Goal: Task Accomplishment & Management: Manage account settings

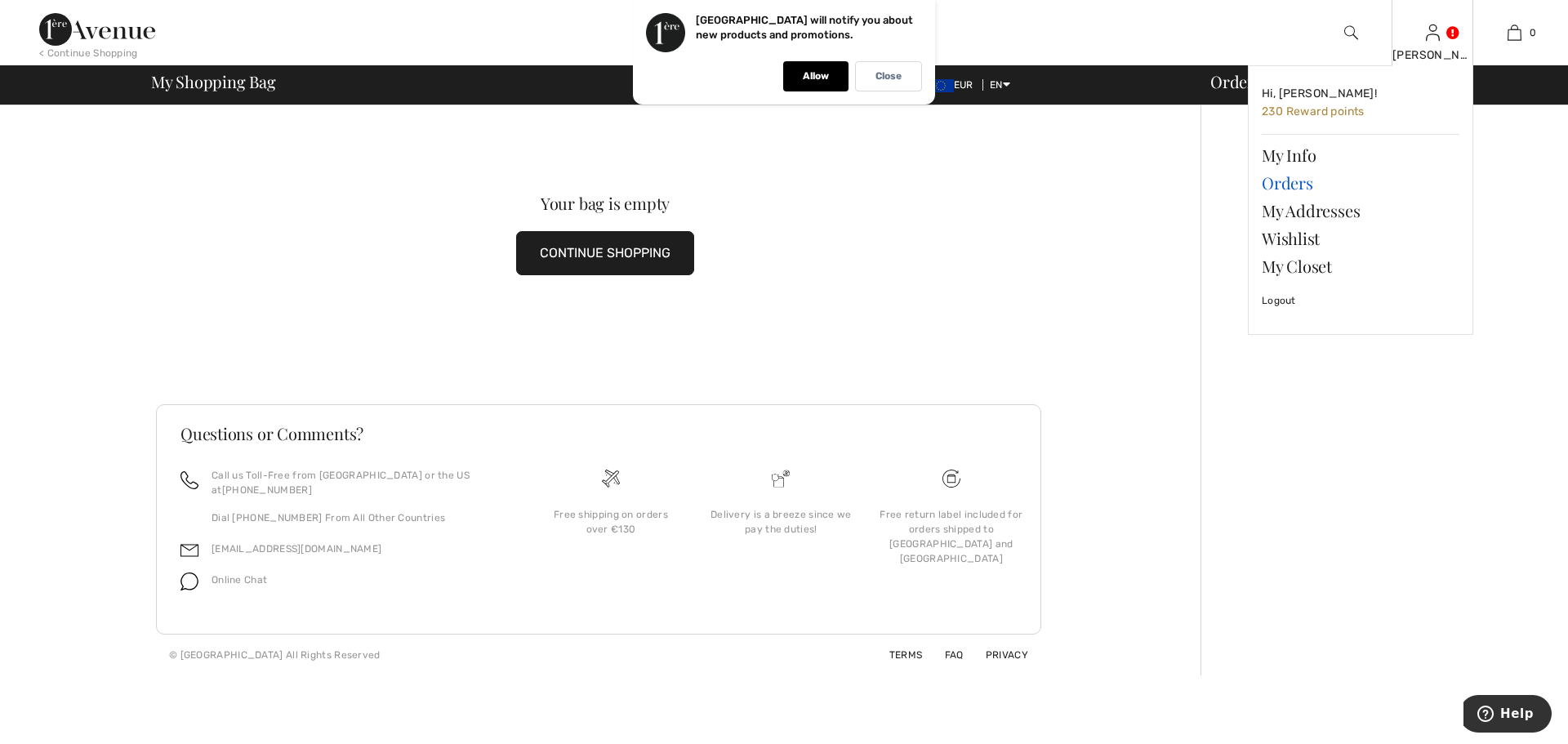
click at [1281, 181] on link "Orders" at bounding box center [1361, 182] width 198 height 28
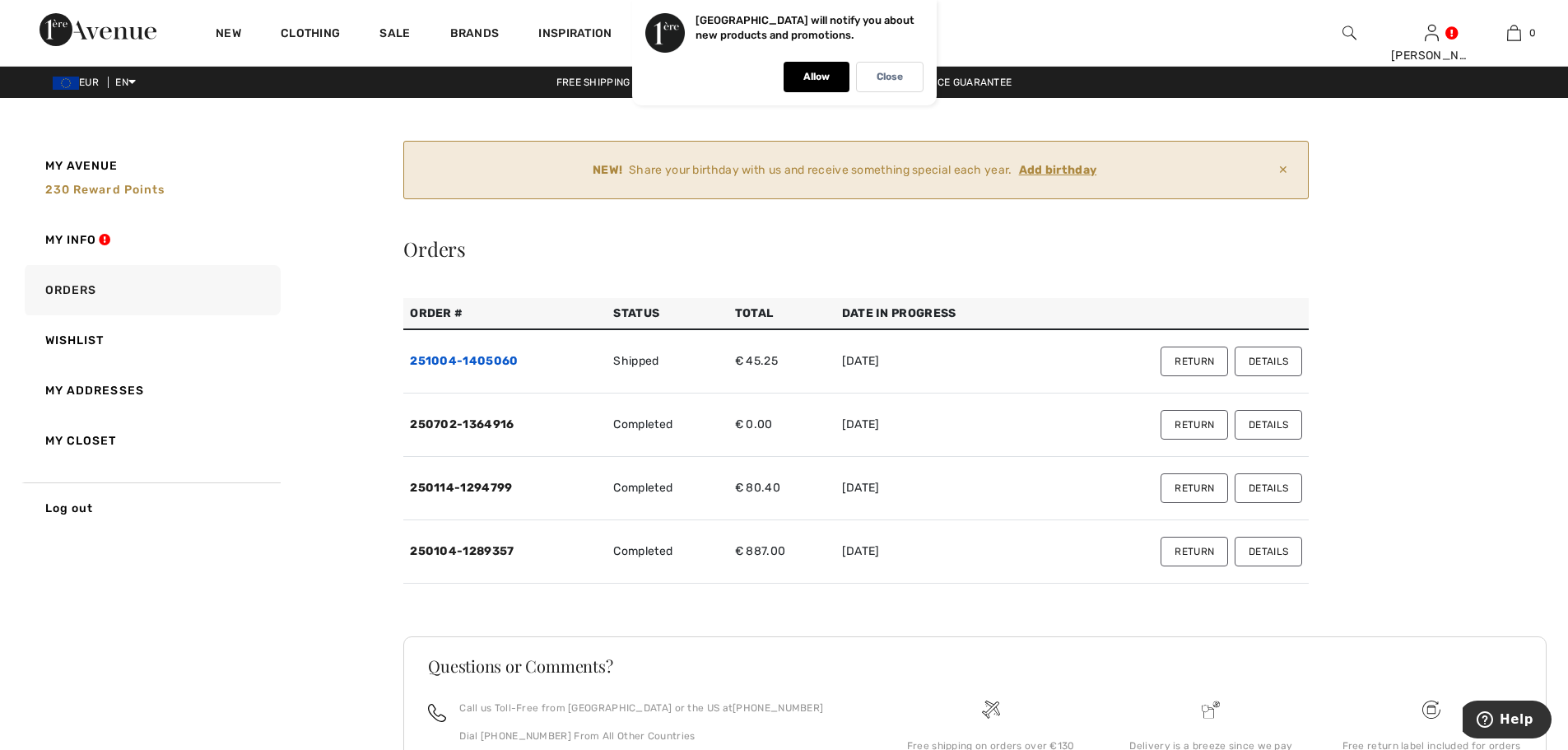
click at [473, 359] on link "251004-1405060" at bounding box center [464, 361] width 107 height 14
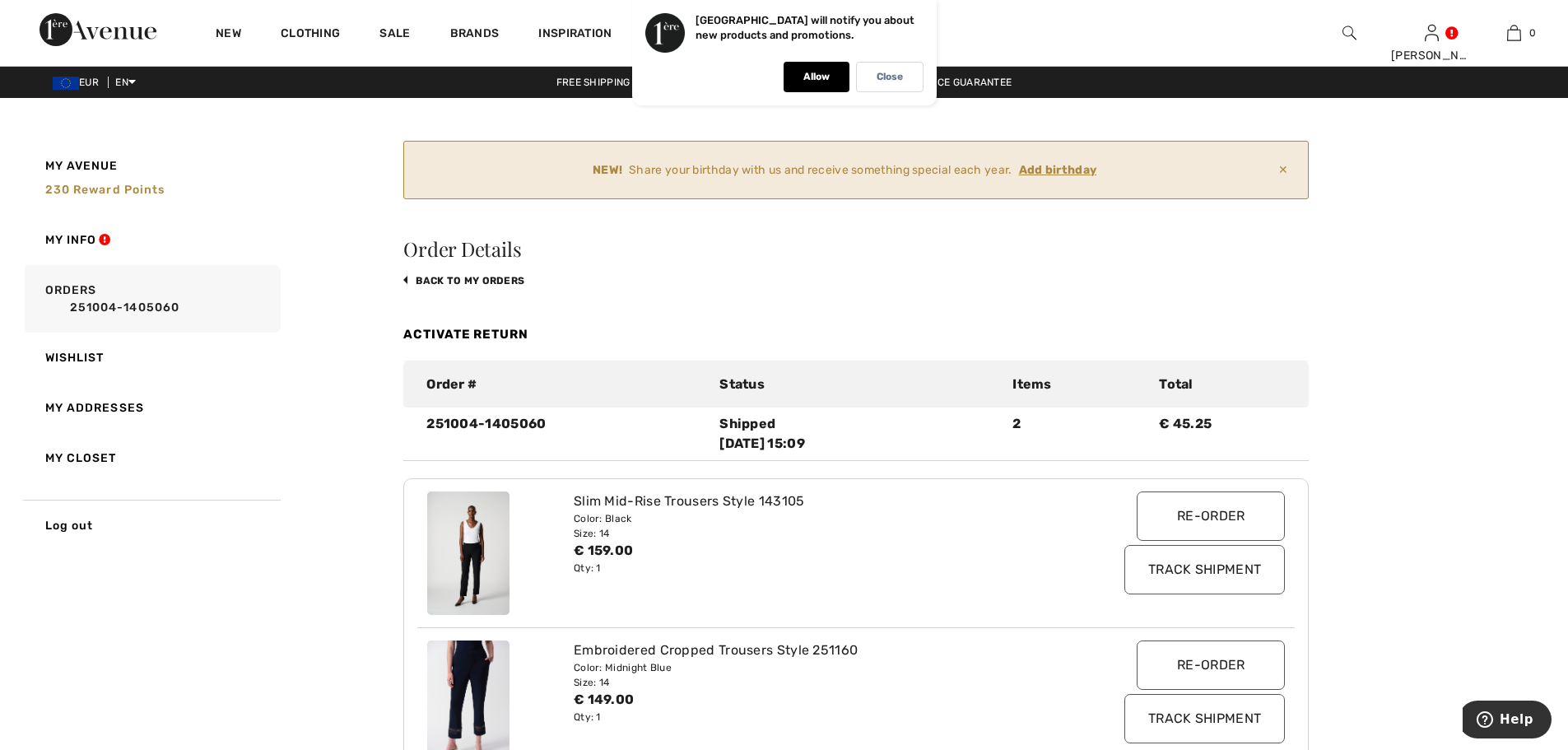
click at [454, 328] on link "Activate Return" at bounding box center [466, 334] width 125 height 15
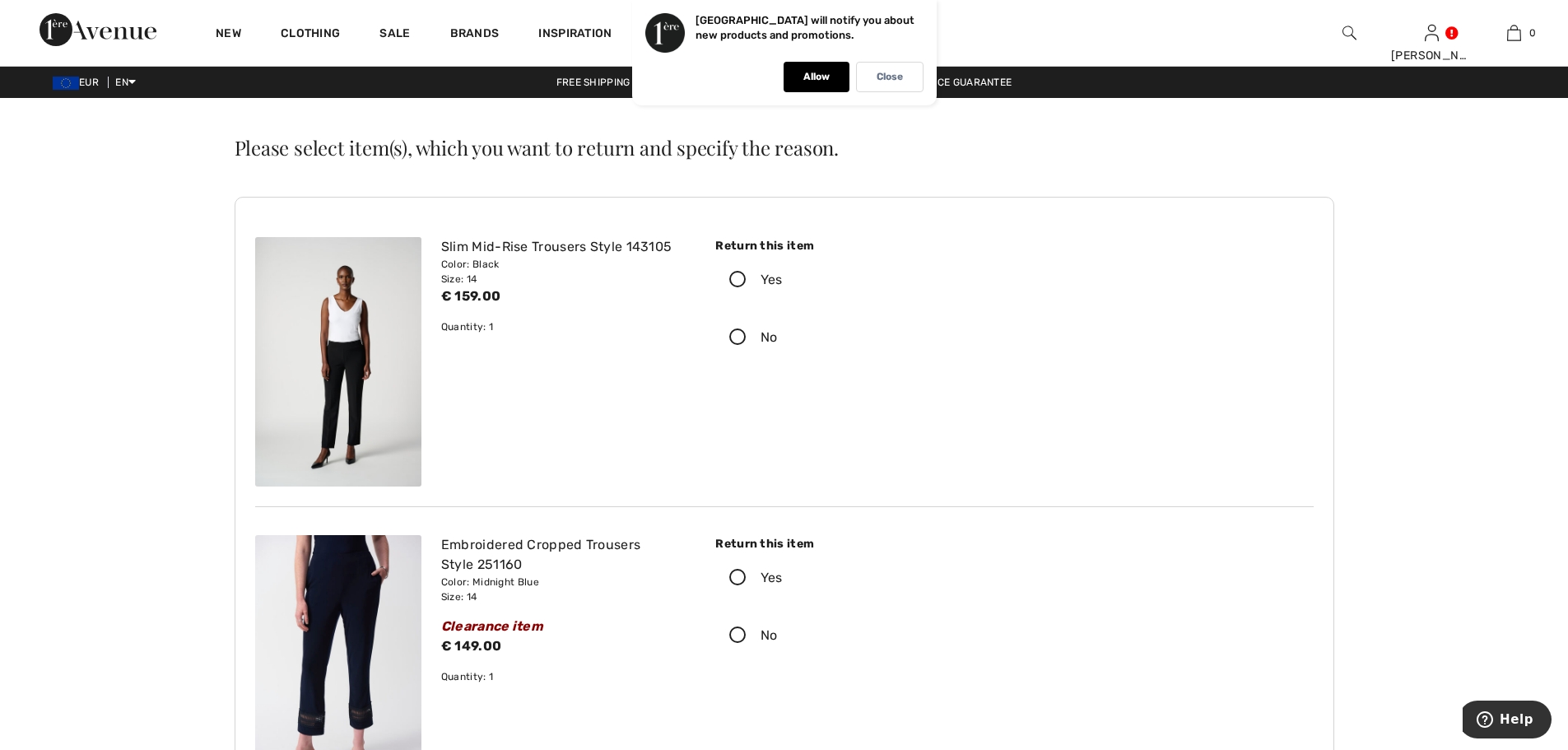
click at [745, 273] on icon at bounding box center [738, 281] width 44 height 17
click at [783, 273] on input "Yes" at bounding box center [788, 280] width 11 height 49
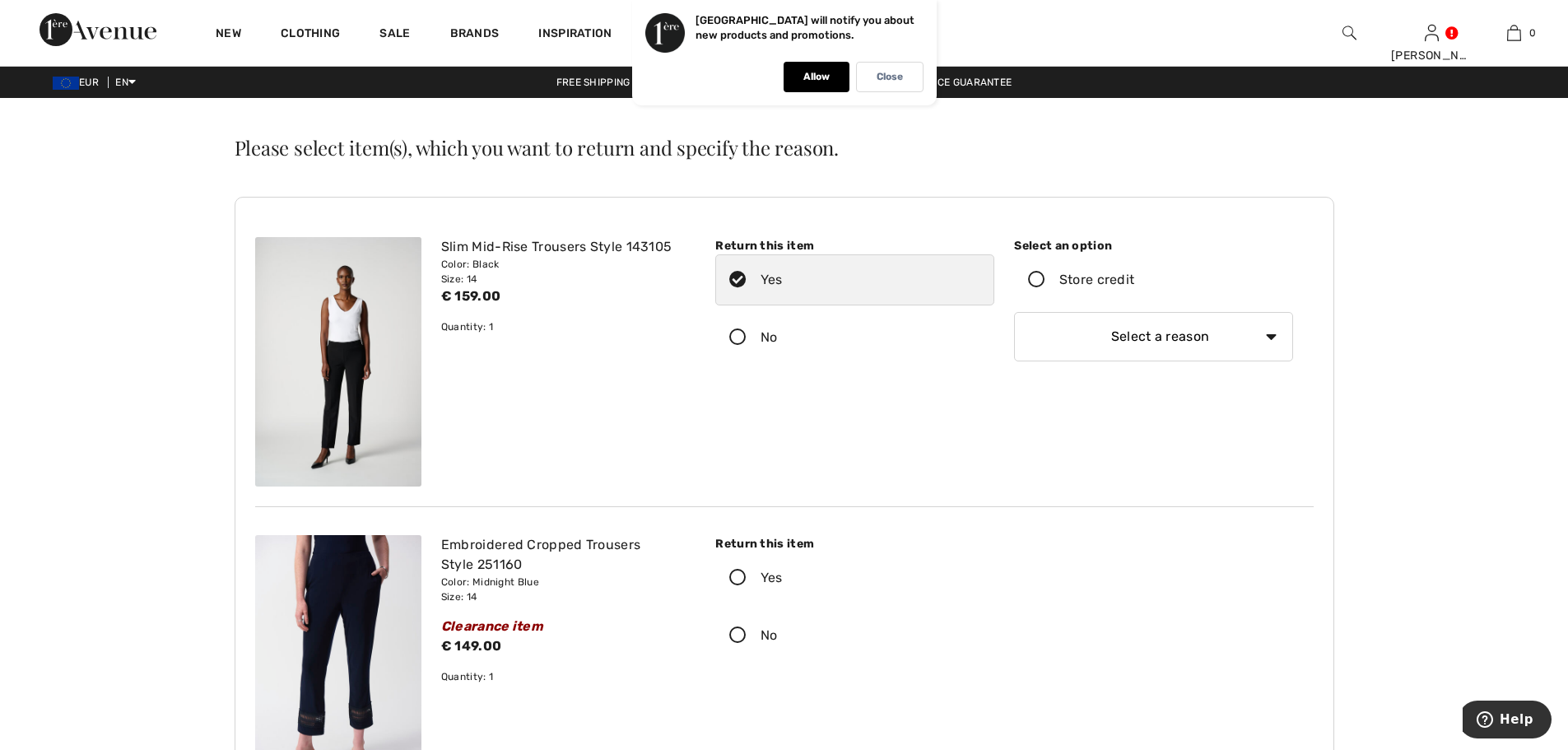
click at [1037, 278] on icon at bounding box center [1037, 281] width 44 height 17
click at [1134, 278] on input "Store credit" at bounding box center [1139, 280] width 11 height 49
click at [1037, 341] on select "Select a reason I received the wrong product or size My order arrived too late …" at bounding box center [1154, 336] width 279 height 49
click at [1014, 312] on select "Select a reason I received the wrong product or size My order arrived too late …" at bounding box center [1154, 336] width 279 height 49
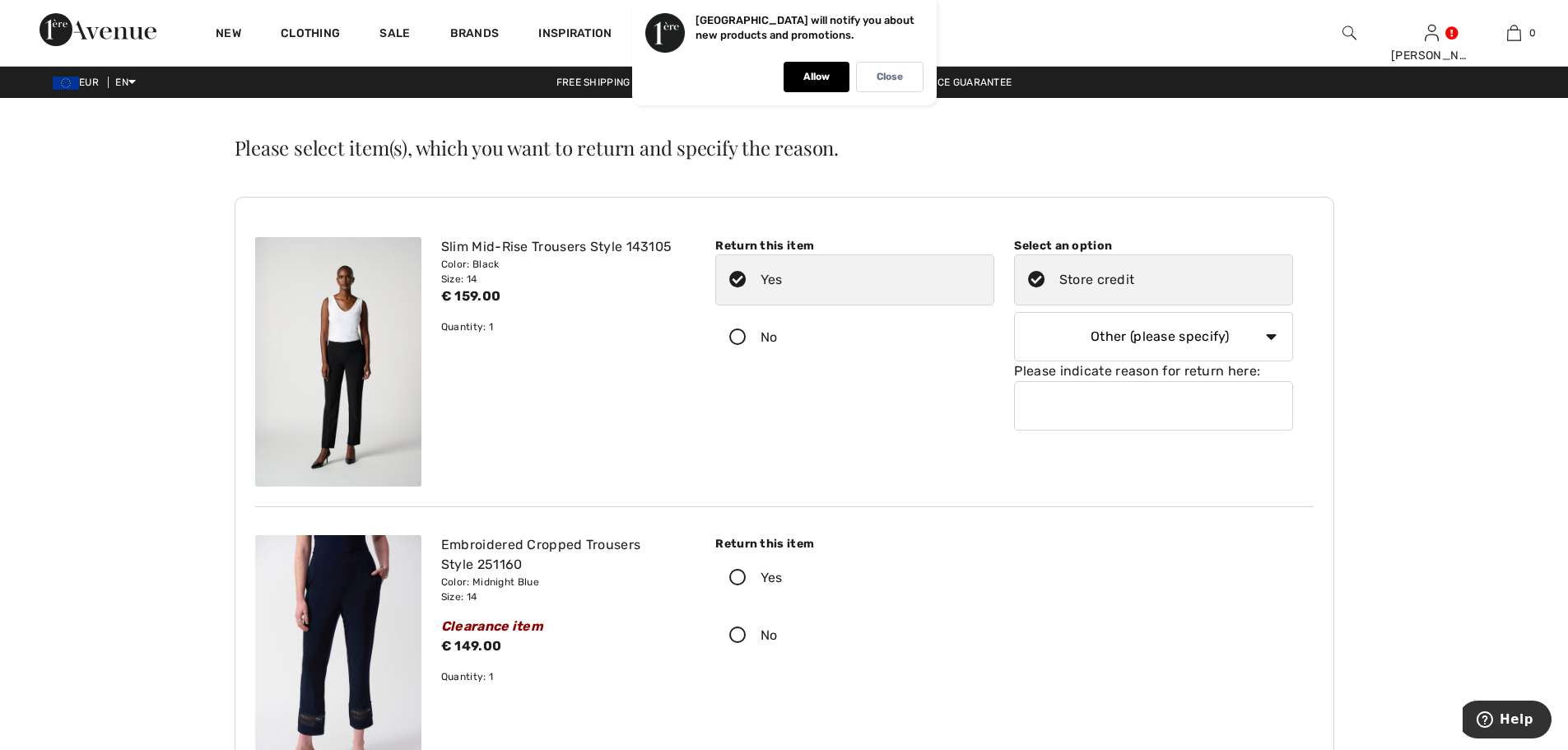
click at [1093, 407] on input "text" at bounding box center [1154, 405] width 279 height 49
click at [1177, 341] on select "Select a reason I received the wrong product or size My order arrived too late …" at bounding box center [1154, 336] width 279 height 49
select select "3"
click at [1014, 312] on select "Select a reason I received the wrong product or size My order arrived too late …" at bounding box center [1154, 336] width 279 height 49
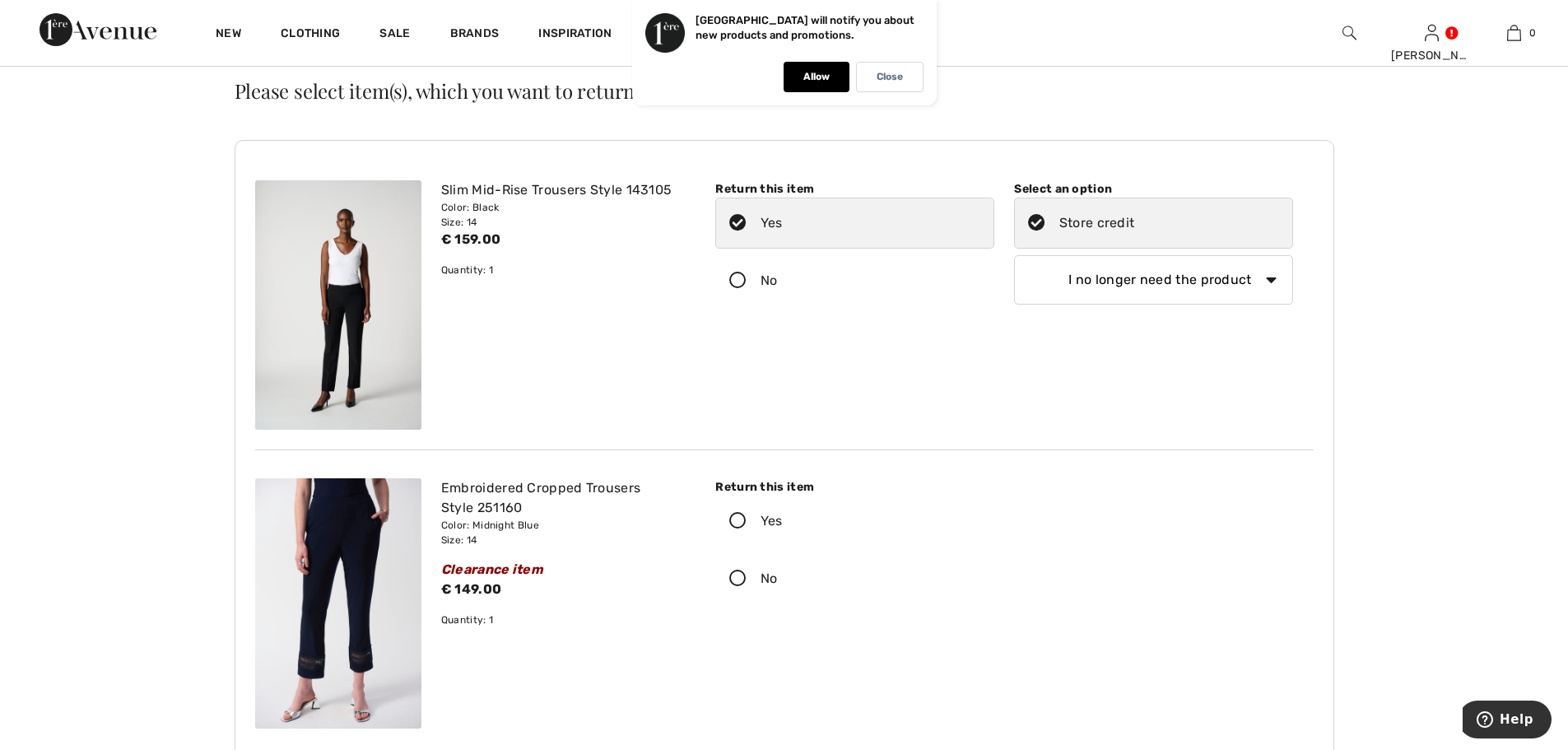
scroll to position [82, 0]
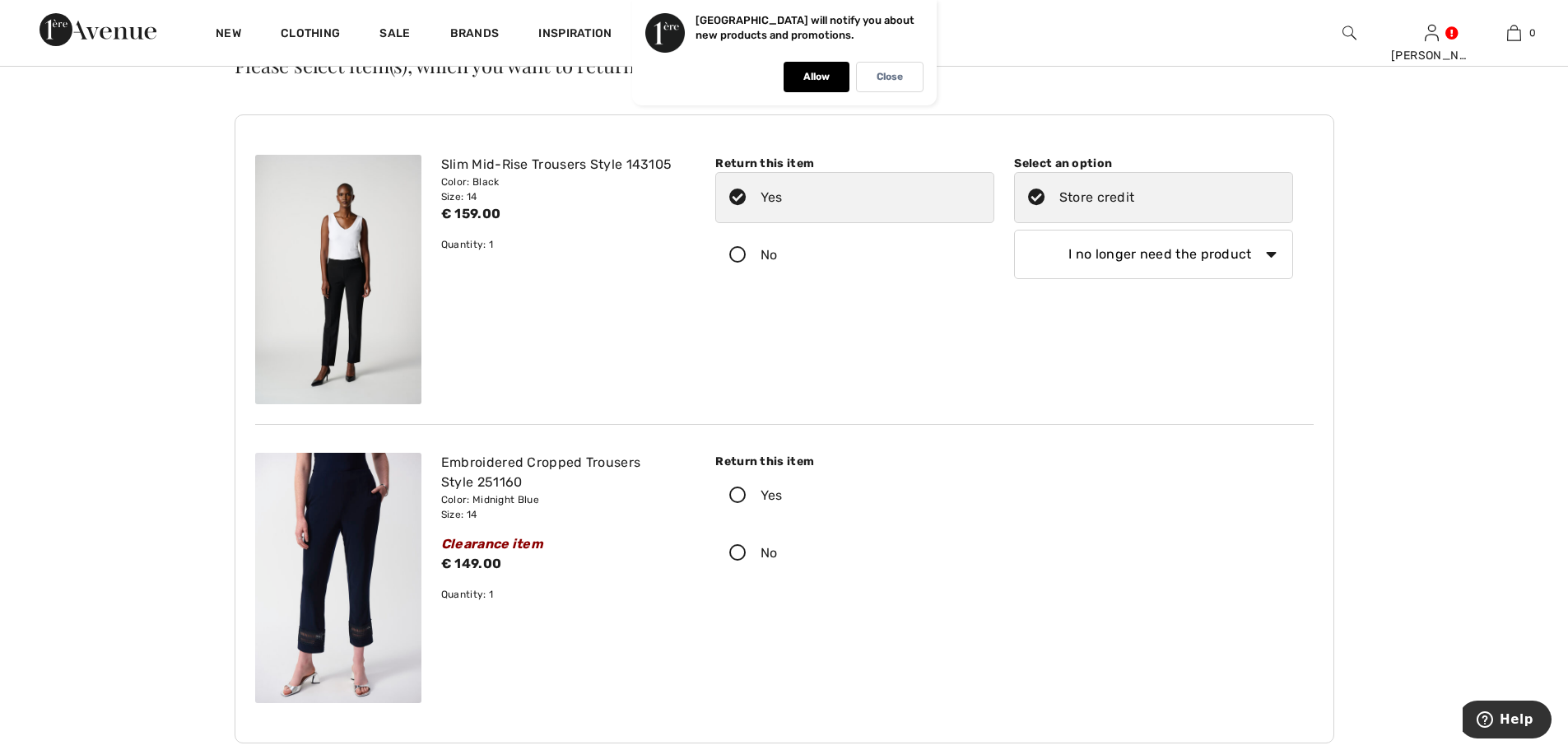
click at [748, 495] on icon at bounding box center [738, 495] width 44 height 17
click at [783, 495] on input "Yes" at bounding box center [788, 495] width 11 height 49
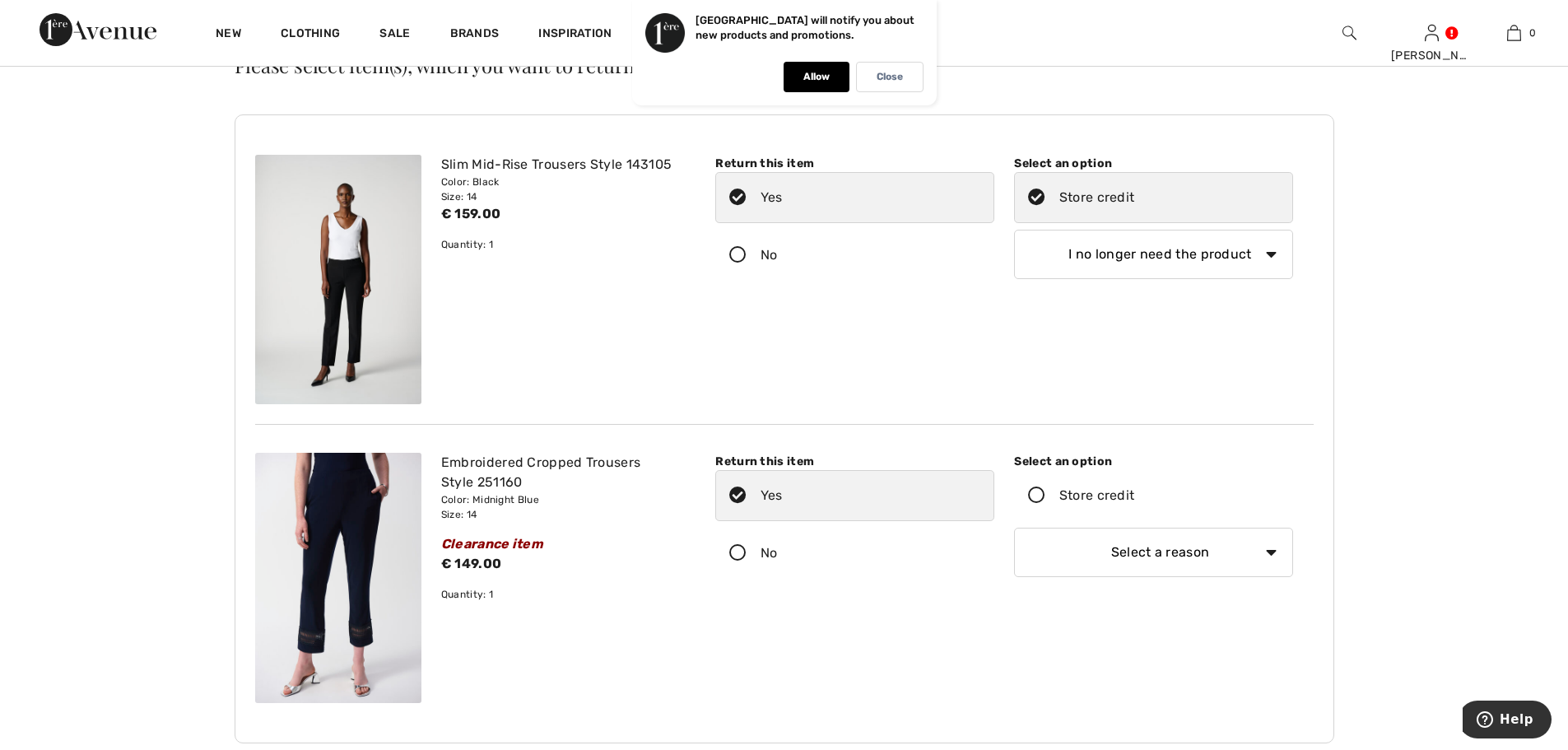
click at [1039, 491] on icon at bounding box center [1037, 495] width 44 height 17
click at [1134, 491] on input "Store credit" at bounding box center [1139, 495] width 11 height 49
click at [1158, 559] on select "Select a reason I received the wrong product or size My order arrived too late …" at bounding box center [1154, 552] width 279 height 49
select select "3"
click at [1014, 527] on select "Select a reason I received the wrong product or size My order arrived too late …" at bounding box center [1154, 552] width 279 height 49
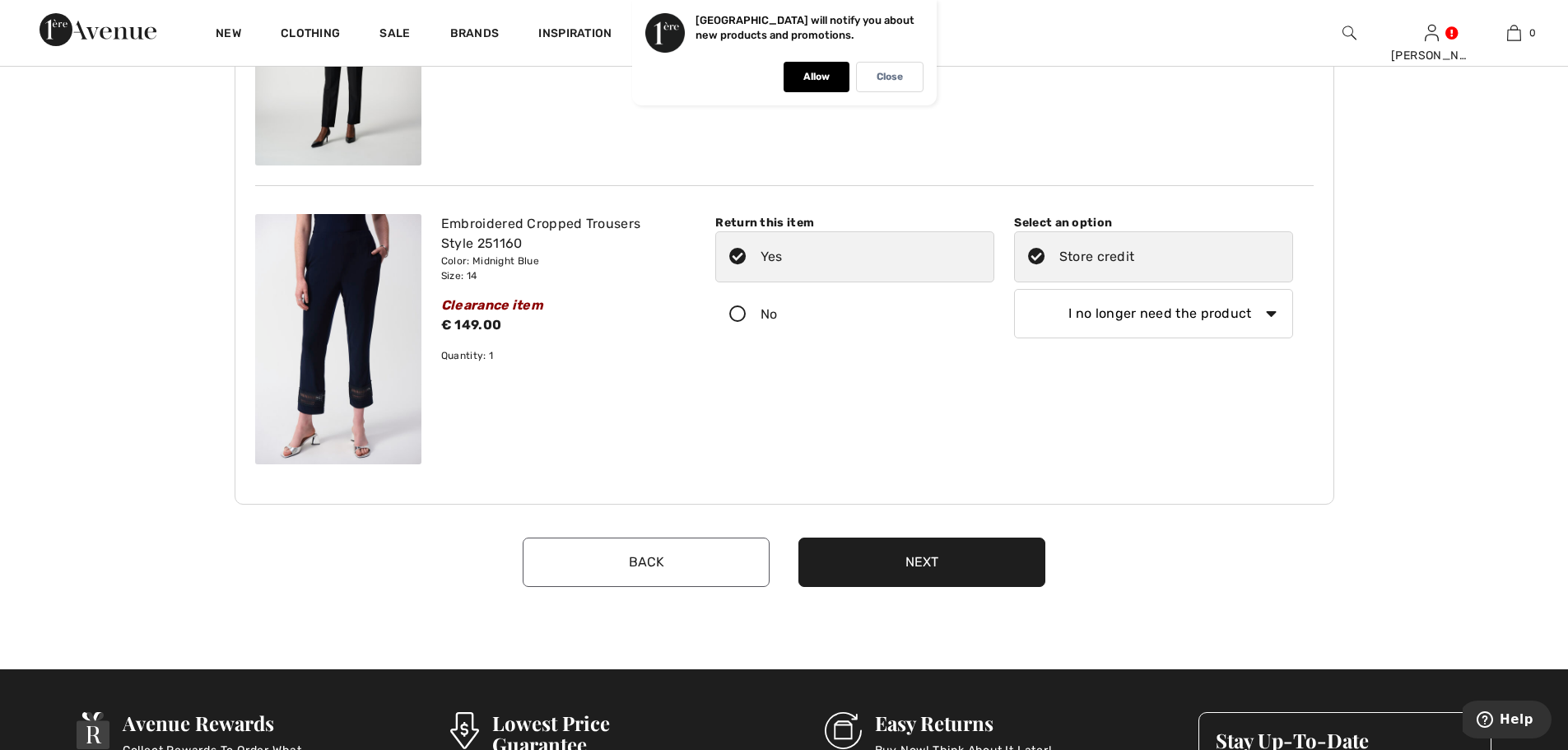
scroll to position [329, 0]
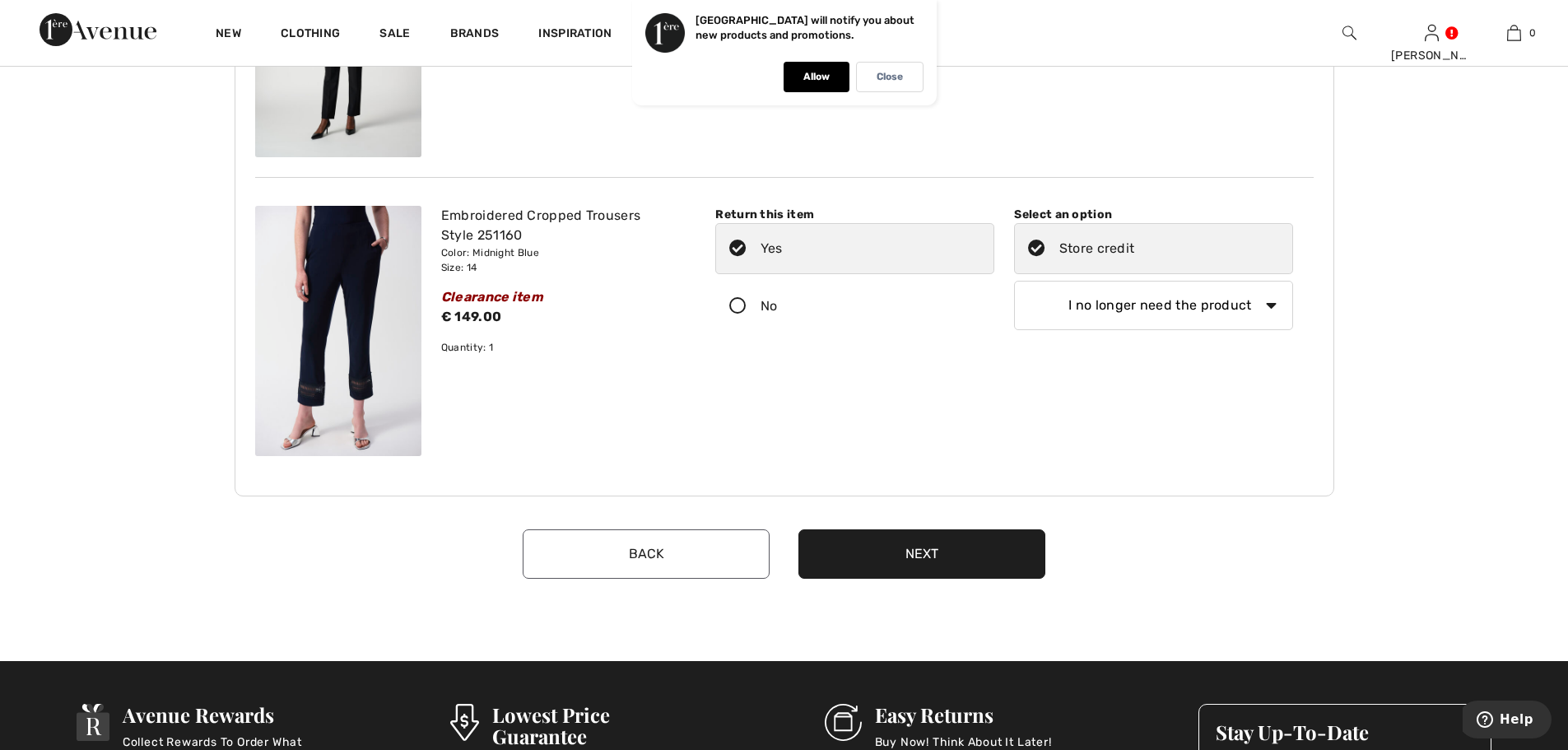
click at [958, 554] on button "Next" at bounding box center [921, 554] width 247 height 49
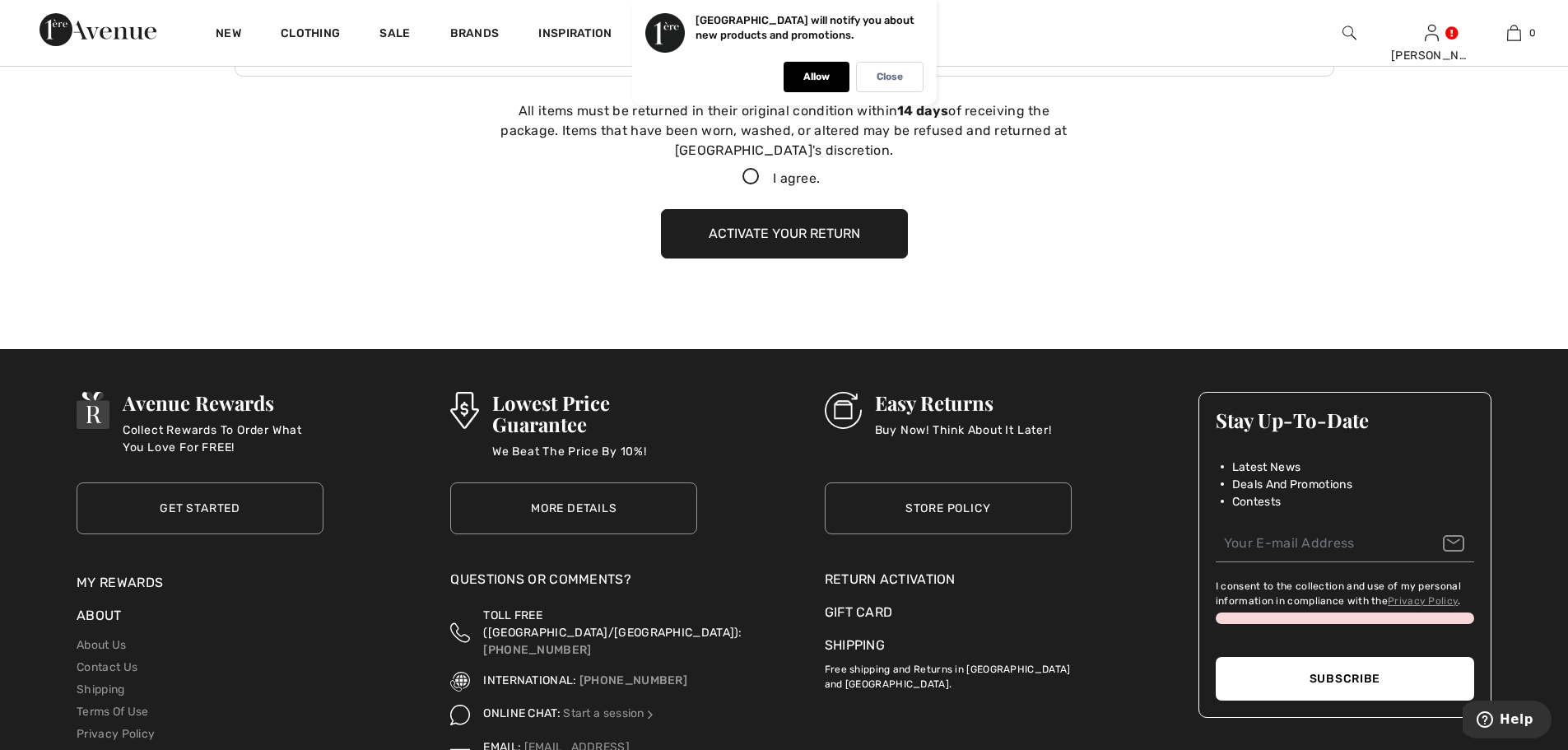
scroll to position [751, 0]
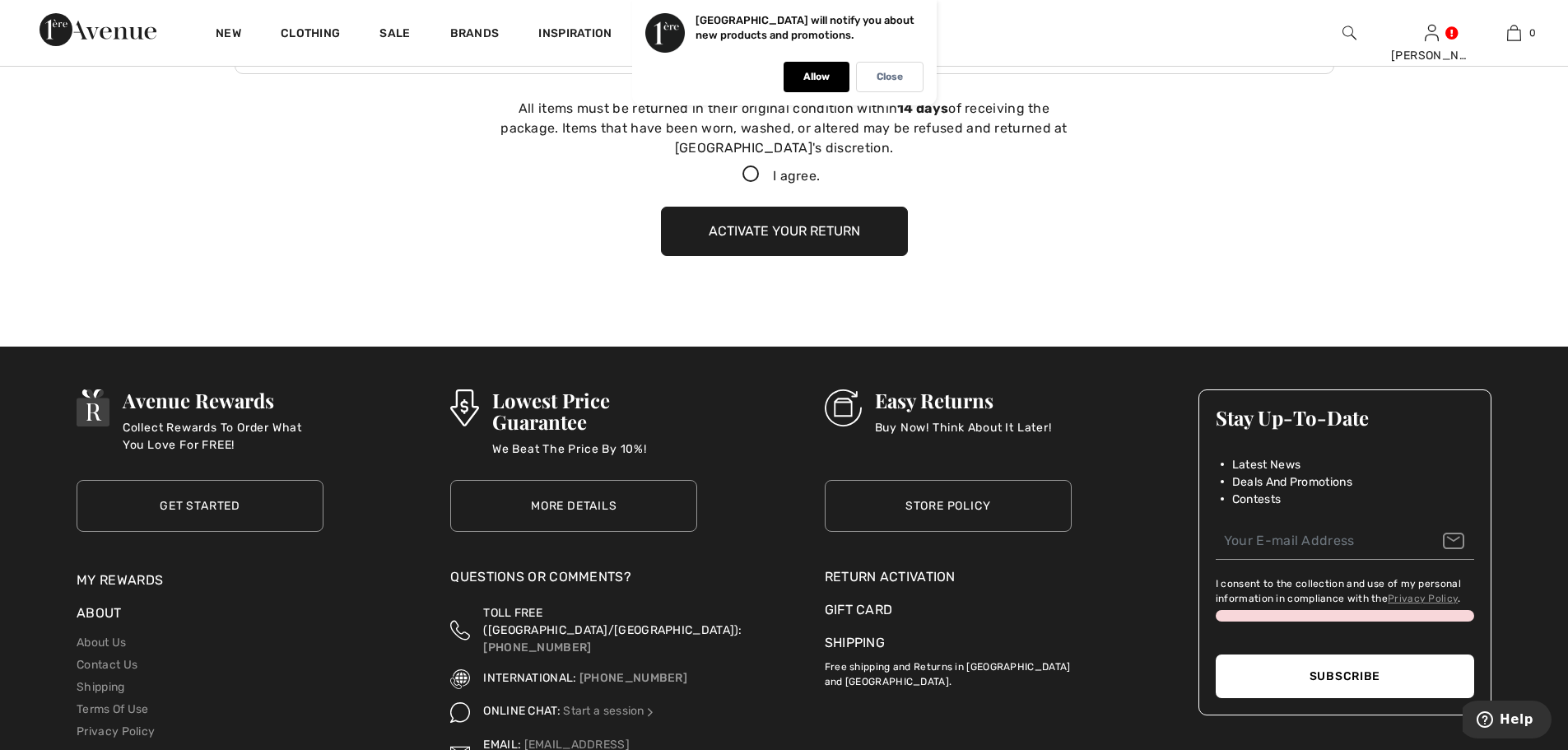
click at [725, 163] on div "All items must be returned in their original condition [DATE] of receiving the …" at bounding box center [784, 142] width 576 height 87
click at [741, 170] on icon at bounding box center [751, 175] width 44 height 17
click at [820, 170] on input "I agree." at bounding box center [825, 174] width 11 height 11
checkbox input "true"
click at [761, 233] on button "Activate your return" at bounding box center [784, 230] width 247 height 49
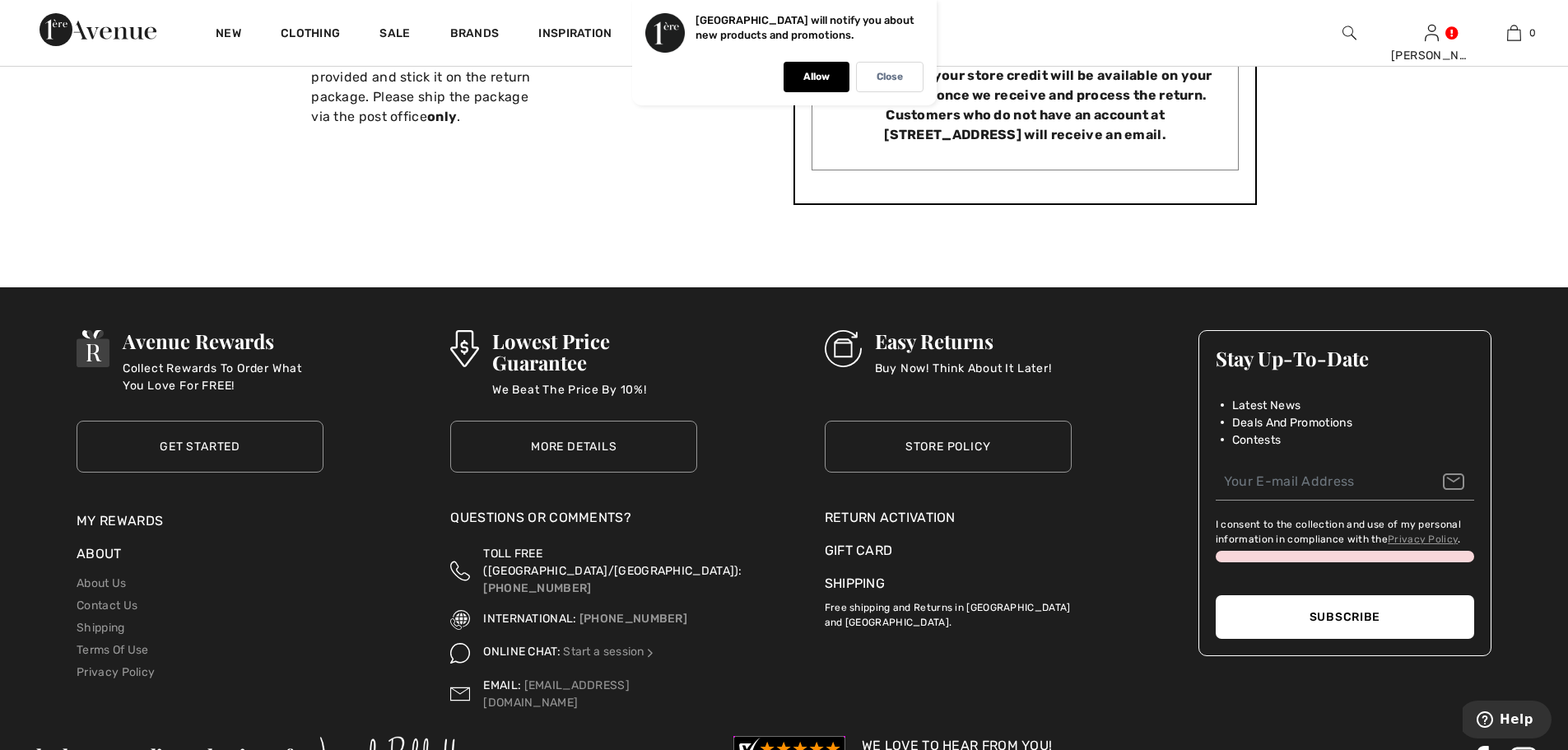
scroll to position [575, 0]
